Goal: Register for event/course

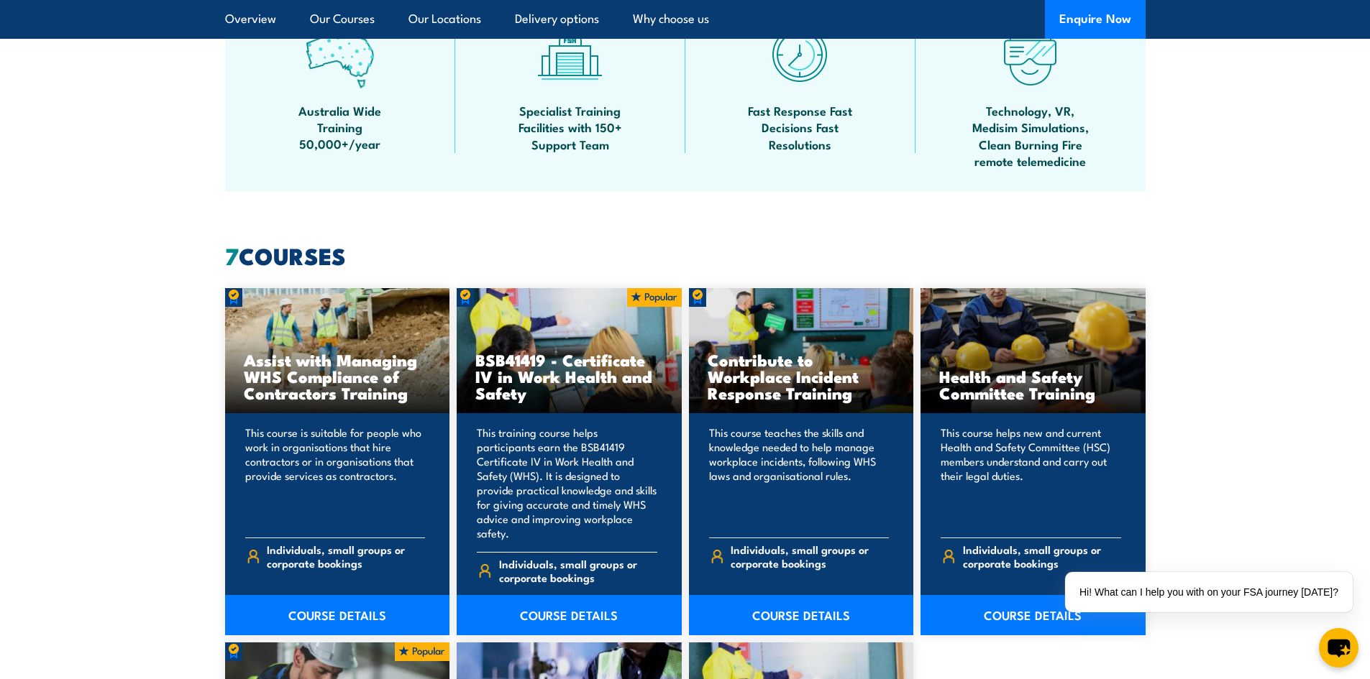
scroll to position [1007, 0]
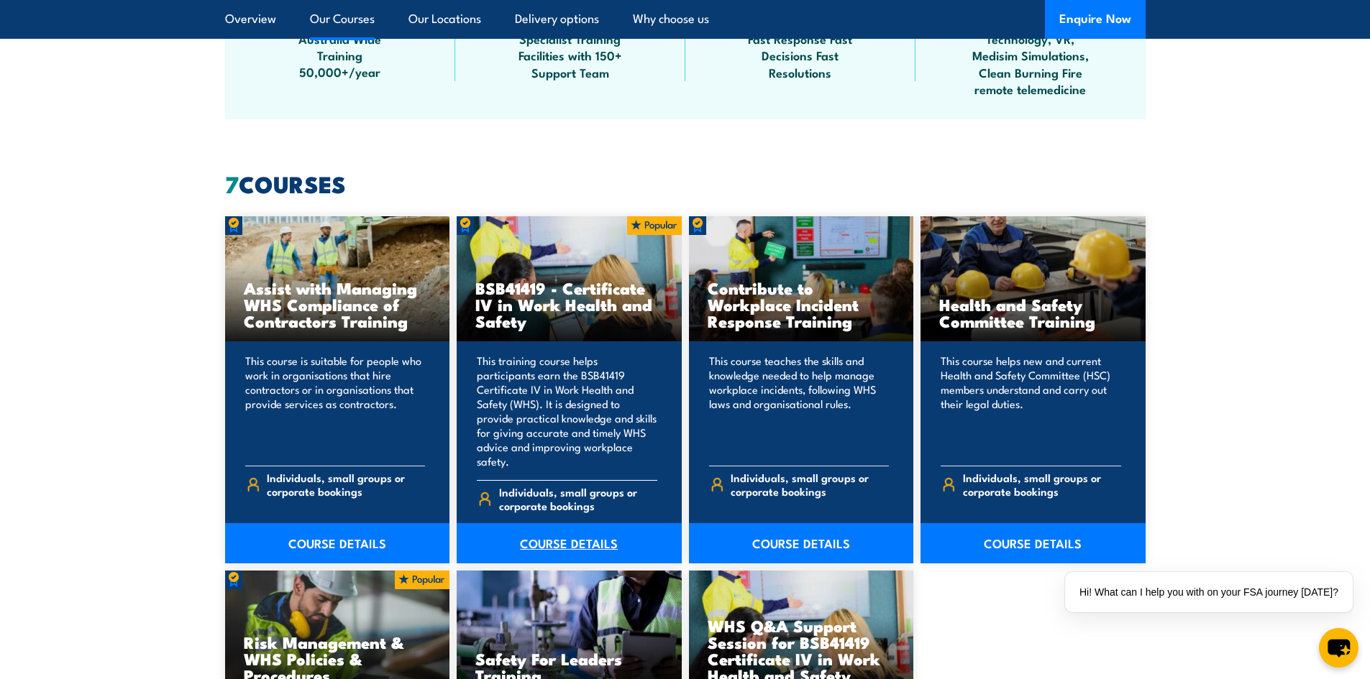
click at [553, 531] on link "COURSE DETAILS" at bounding box center [569, 543] width 225 height 40
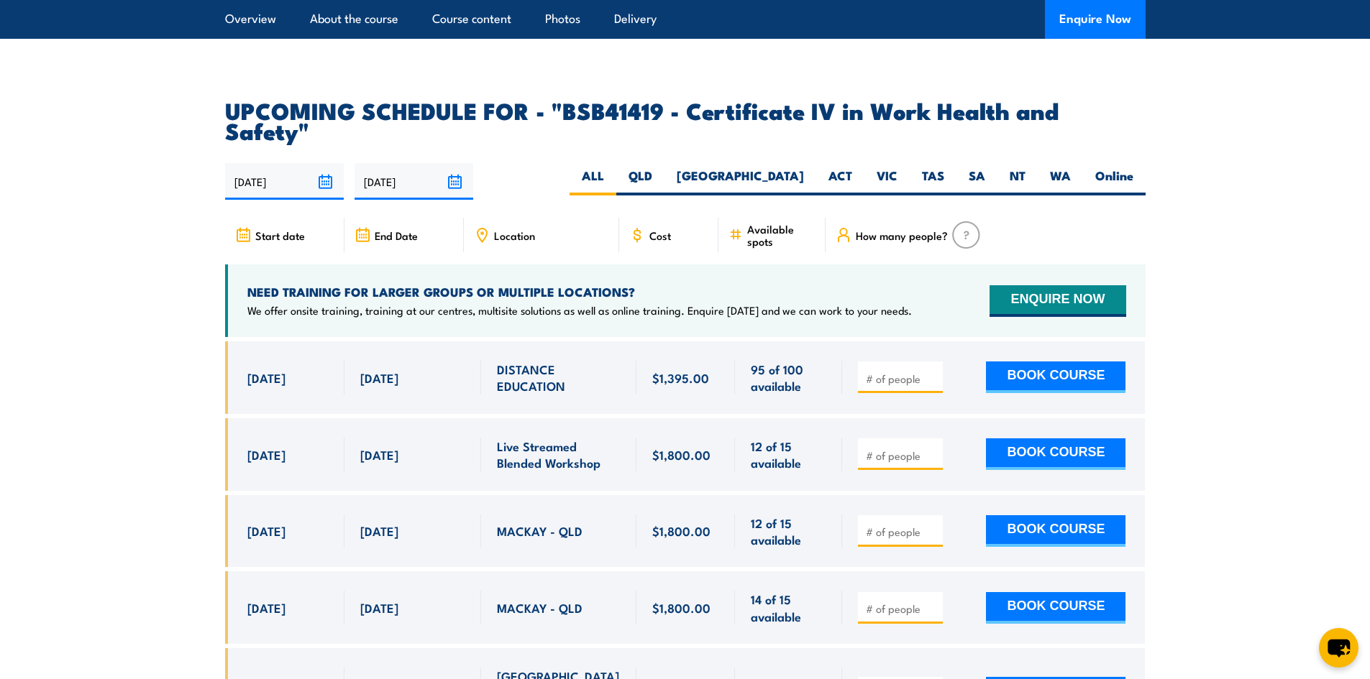
scroll to position [4601, 0]
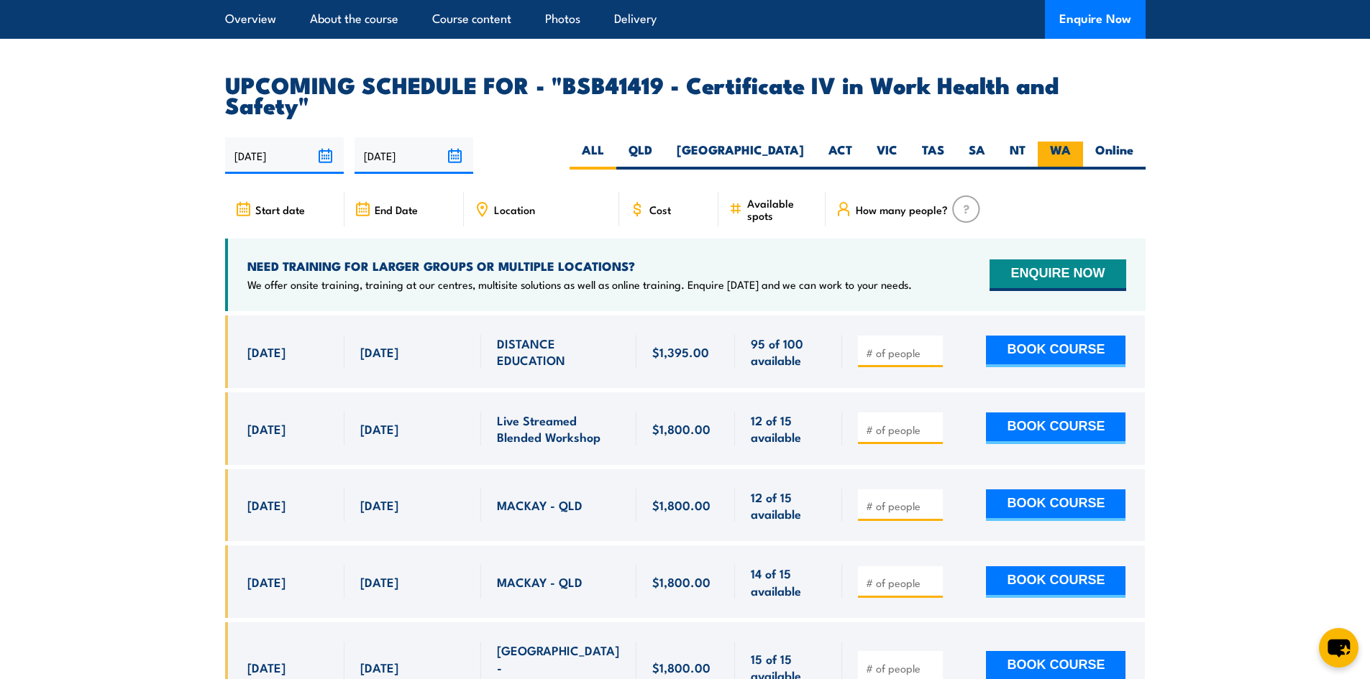
click at [1058, 142] on label "WA" at bounding box center [1059, 156] width 45 height 28
click at [1071, 142] on input "WA" at bounding box center [1075, 146] width 9 height 9
radio input "true"
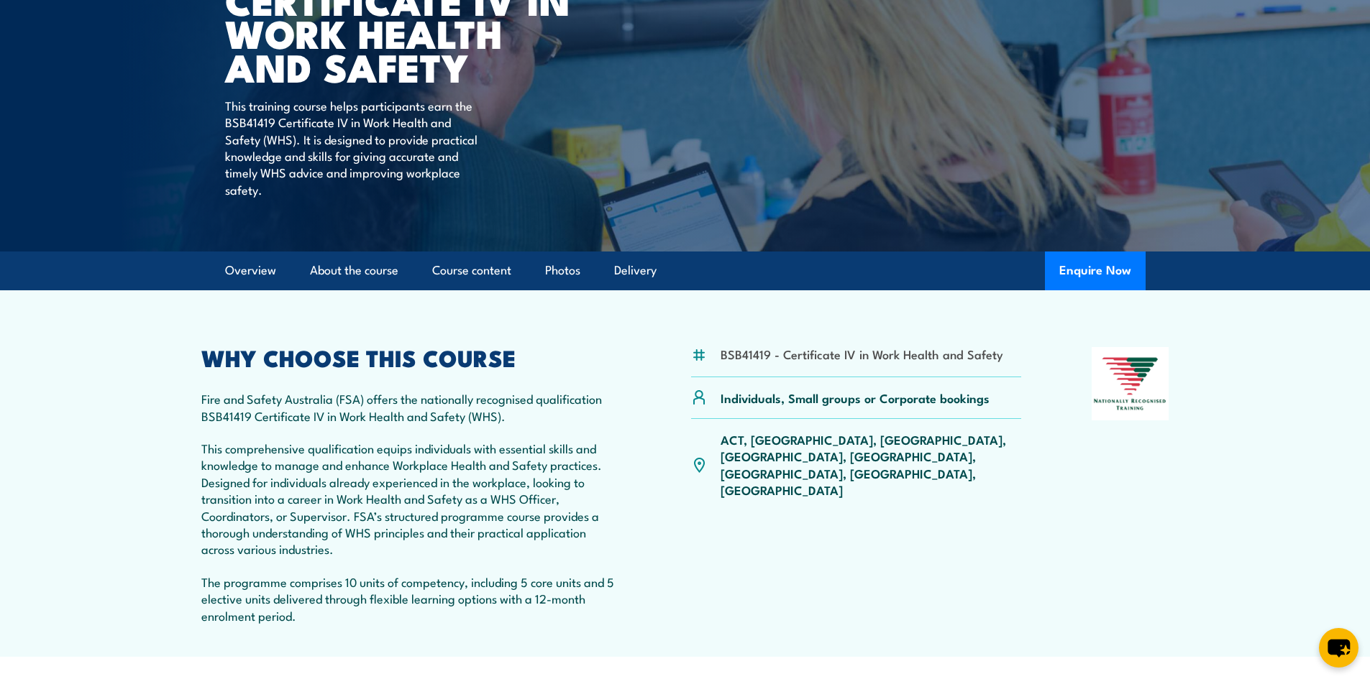
scroll to position [216, 0]
